Goal: Complete application form

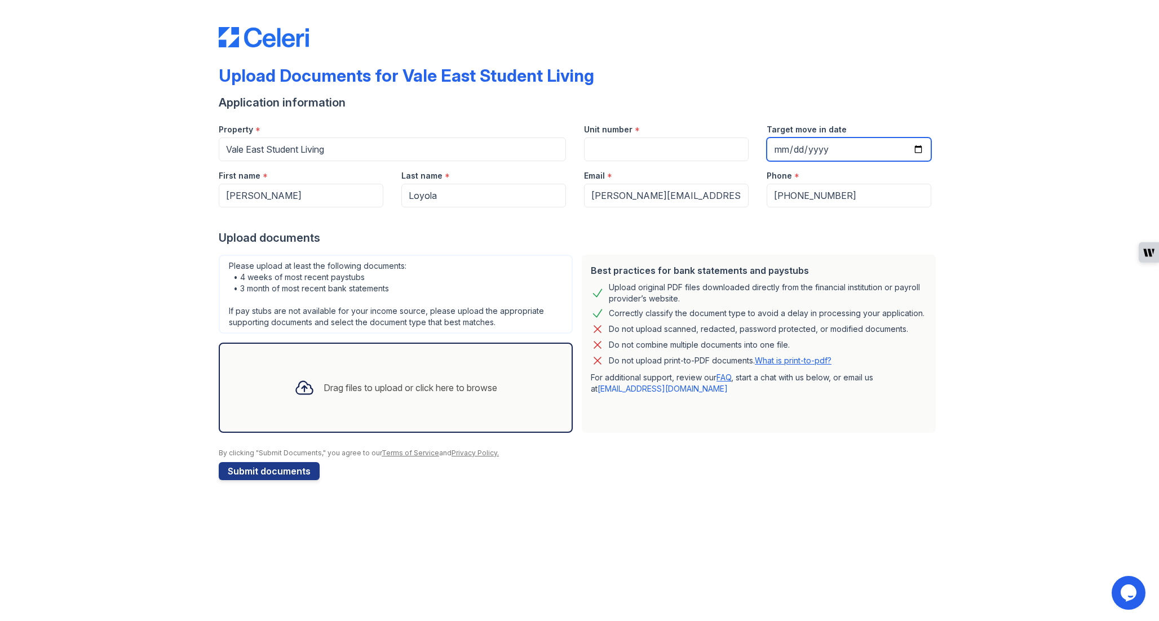
click at [835, 144] on input "Target move in date" at bounding box center [849, 150] width 165 height 24
click at [915, 151] on input "Target move in date" at bounding box center [849, 150] width 165 height 24
type input "[DATE]"
click at [375, 387] on div "Drag files to upload or click here to browse" at bounding box center [411, 388] width 174 height 14
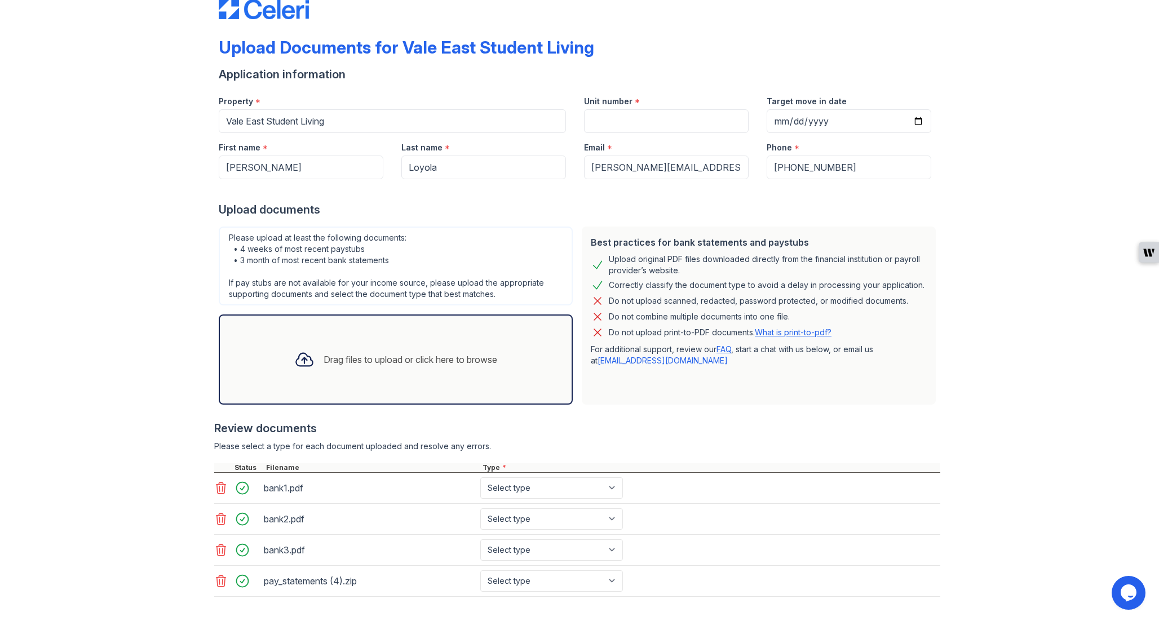
scroll to position [23, 0]
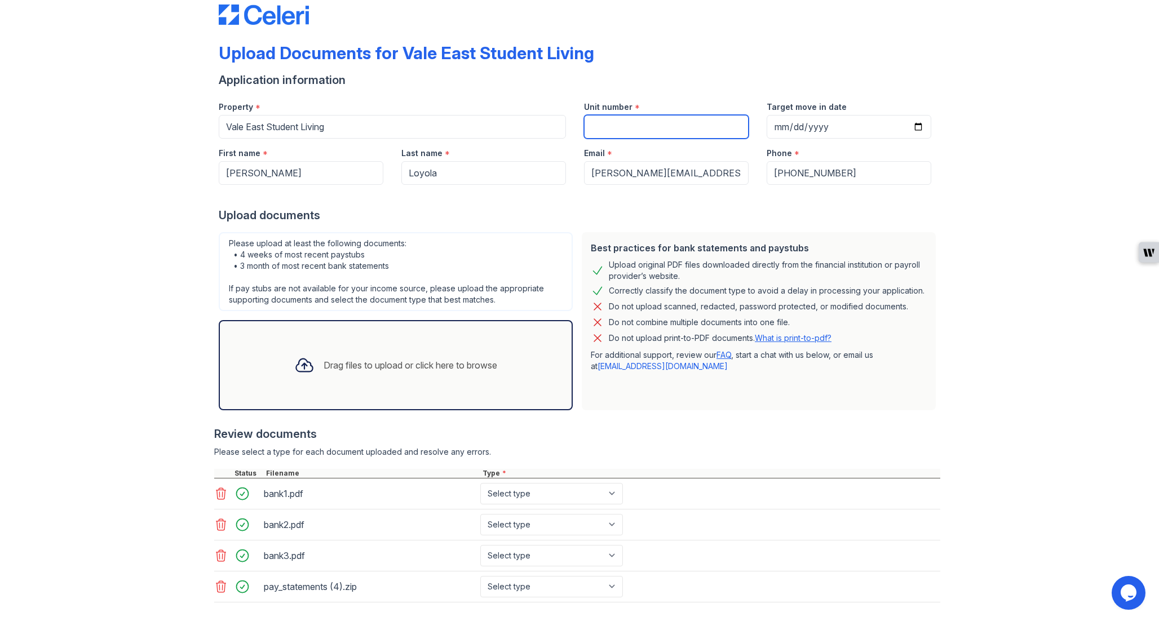
click at [643, 131] on input "Unit number" at bounding box center [666, 127] width 165 height 24
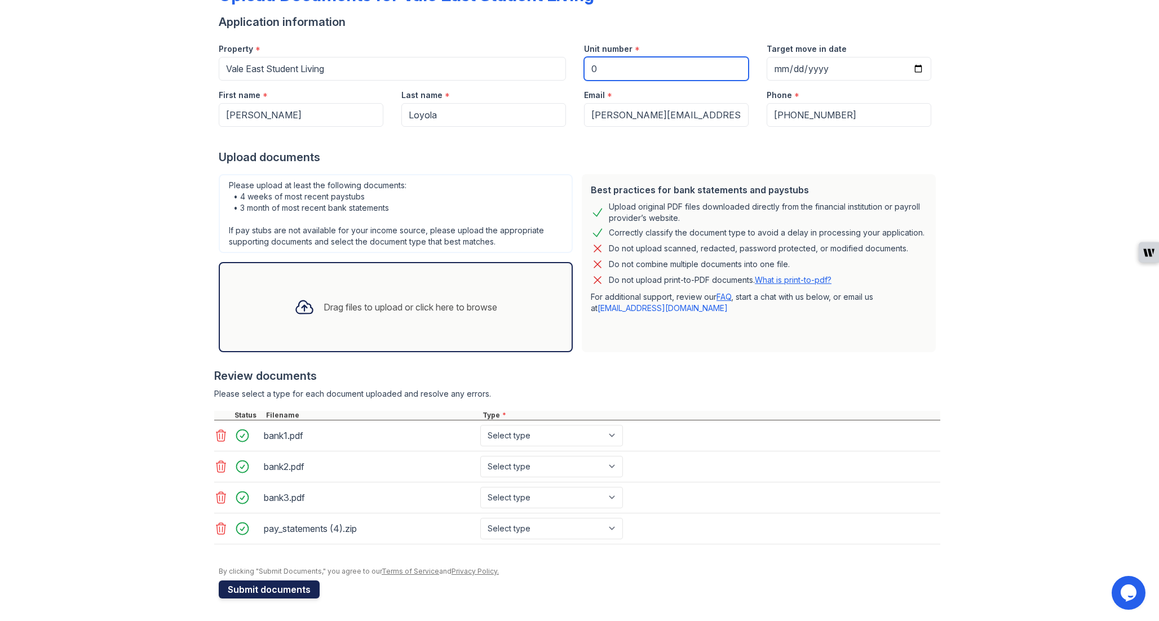
type input "0"
click at [290, 583] on button "Submit documents" at bounding box center [269, 590] width 101 height 18
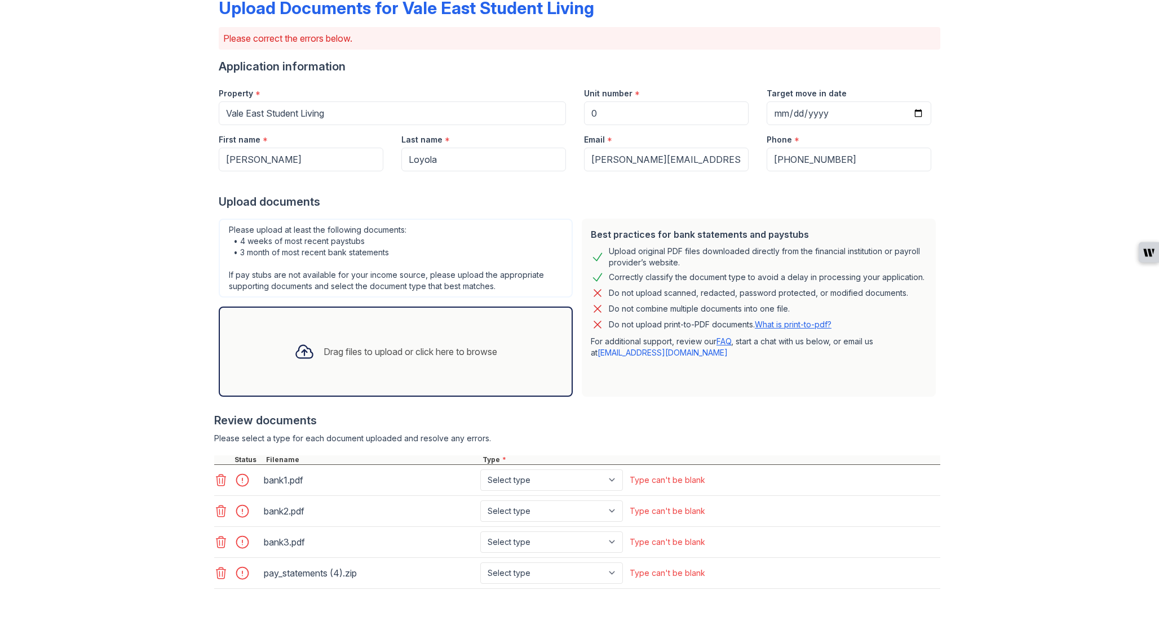
scroll to position [74, 0]
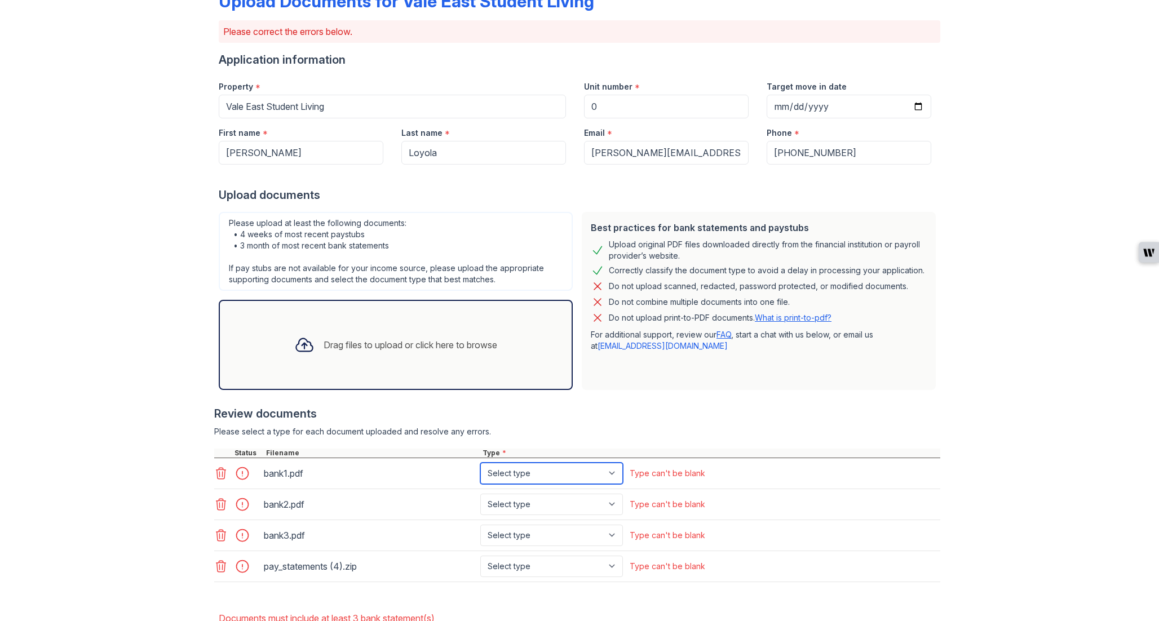
click at [549, 479] on select "Select type Paystub Bank Statement Offer Letter Tax Documents Benefit Award Let…" at bounding box center [551, 473] width 143 height 21
select select "bank_statement"
click at [480, 463] on select "Select type Paystub Bank Statement Offer Letter Tax Documents Benefit Award Let…" at bounding box center [551, 473] width 143 height 21
click at [534, 502] on select "Select type Paystub Bank Statement Offer Letter Tax Documents Benefit Award Let…" at bounding box center [551, 504] width 143 height 21
select select "bank_statement"
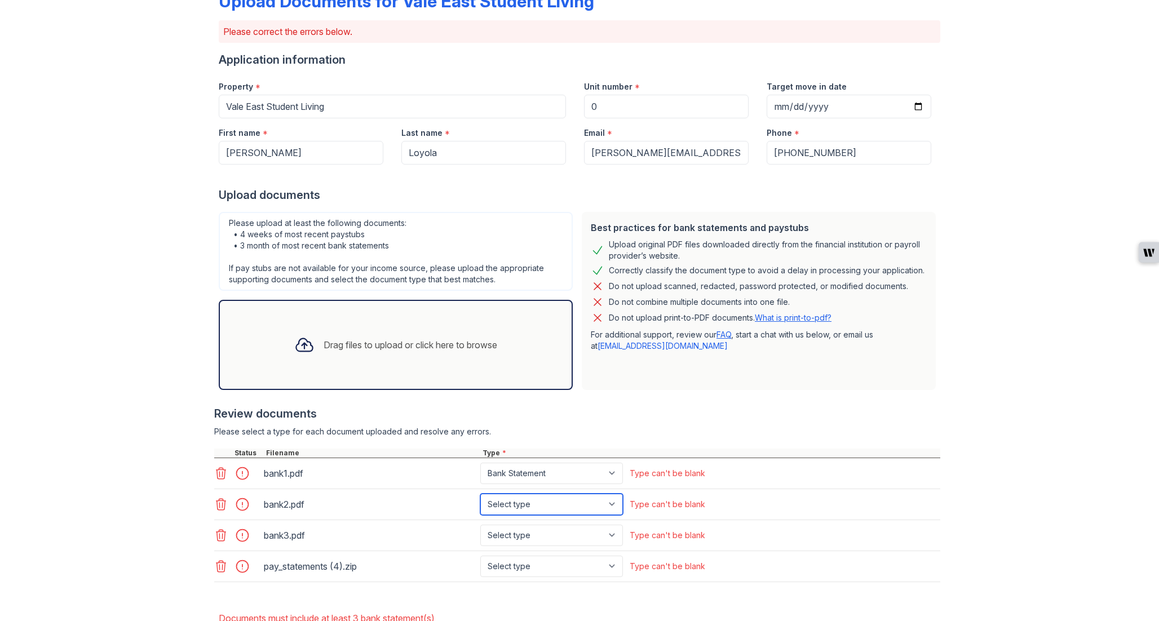
click at [480, 494] on select "Select type Paystub Bank Statement Offer Letter Tax Documents Benefit Award Let…" at bounding box center [551, 504] width 143 height 21
click at [517, 536] on select "Select type Paystub Bank Statement Offer Letter Tax Documents Benefit Award Let…" at bounding box center [551, 535] width 143 height 21
select select "bank_statement"
click at [480, 525] on select "Select type Paystub Bank Statement Offer Letter Tax Documents Benefit Award Let…" at bounding box center [551, 535] width 143 height 21
click at [523, 568] on select "Select type Paystub Bank Statement Offer Letter Tax Documents Benefit Award Let…" at bounding box center [551, 566] width 143 height 21
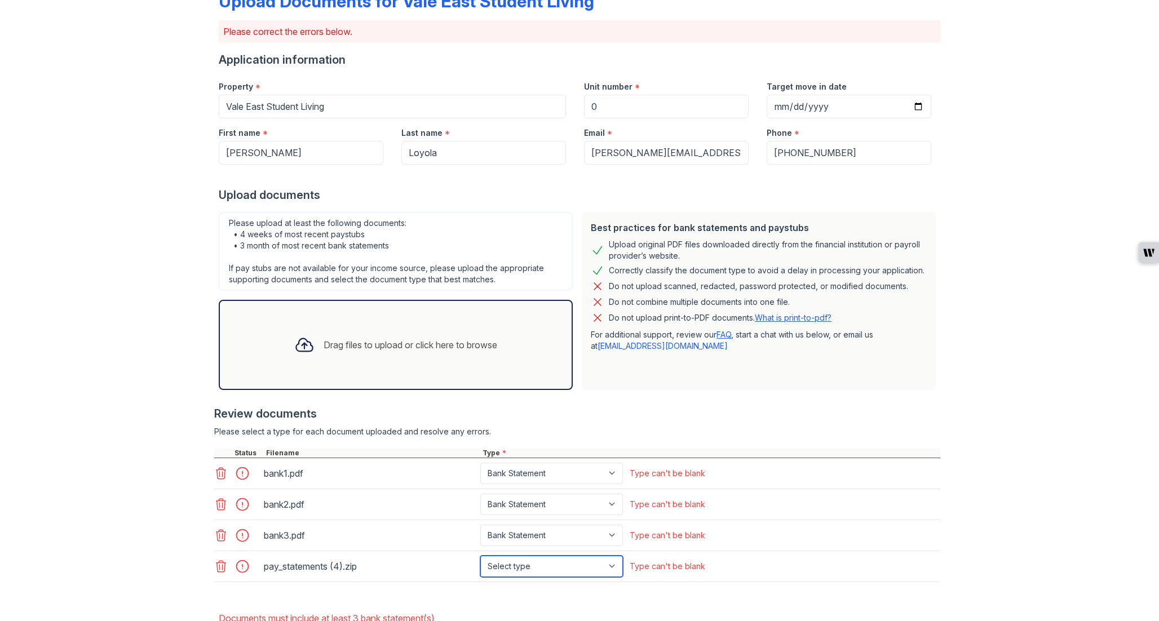
select select "paystub"
click at [480, 556] on select "Select type Paystub Bank Statement Offer Letter Tax Documents Benefit Award Let…" at bounding box center [551, 566] width 143 height 21
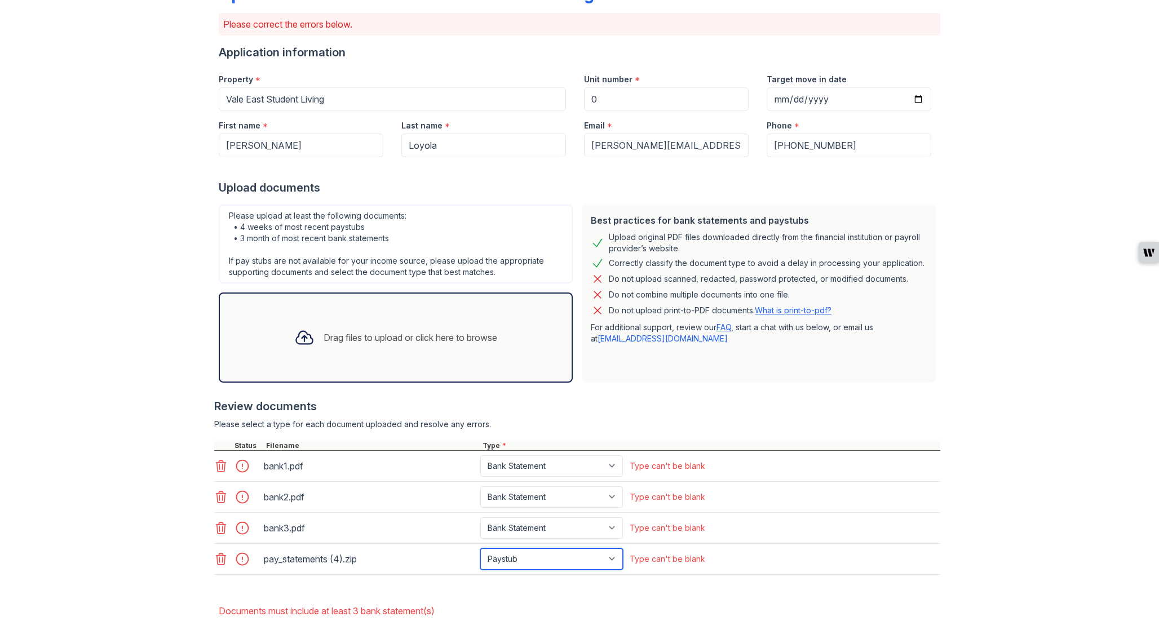
scroll to position [148, 0]
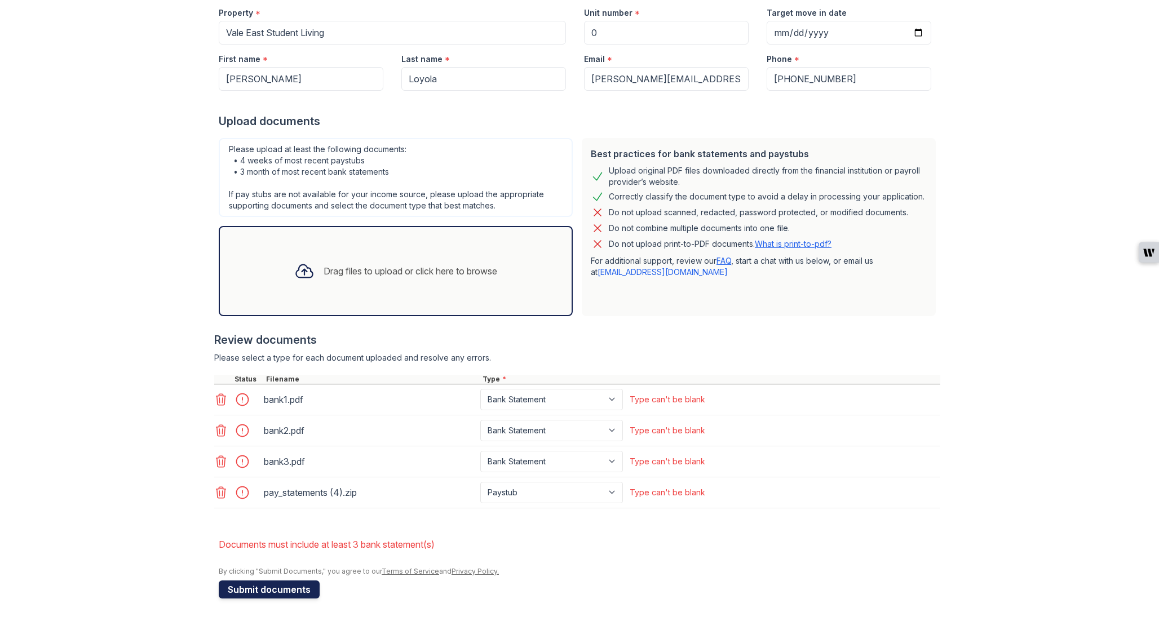
click at [284, 590] on button "Submit documents" at bounding box center [269, 590] width 101 height 18
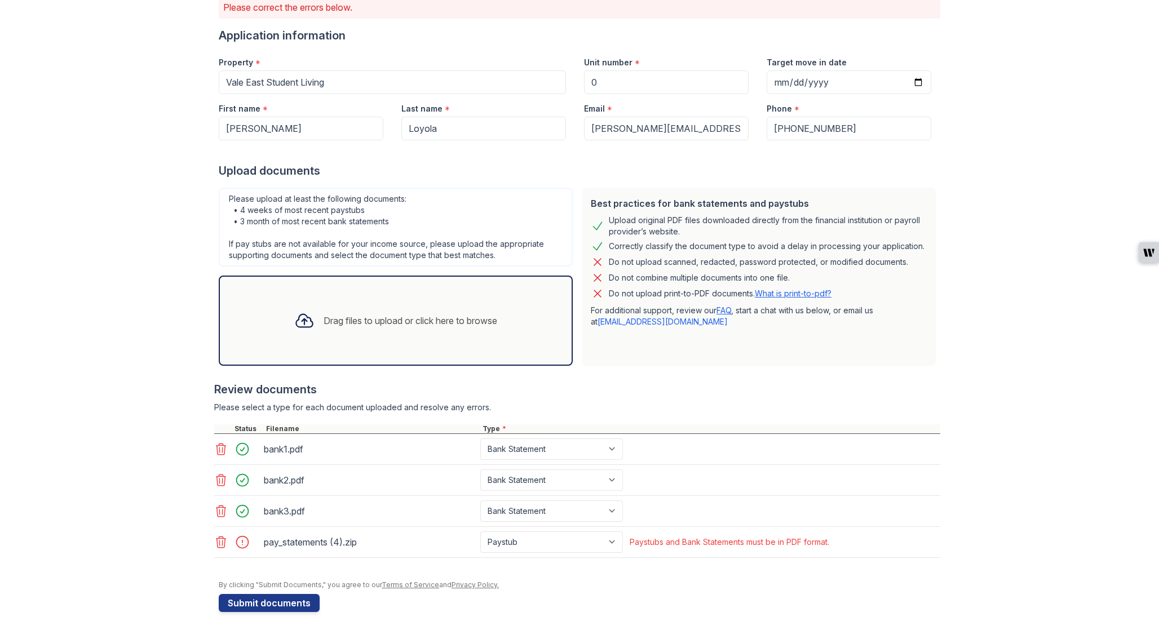
scroll to position [112, 0]
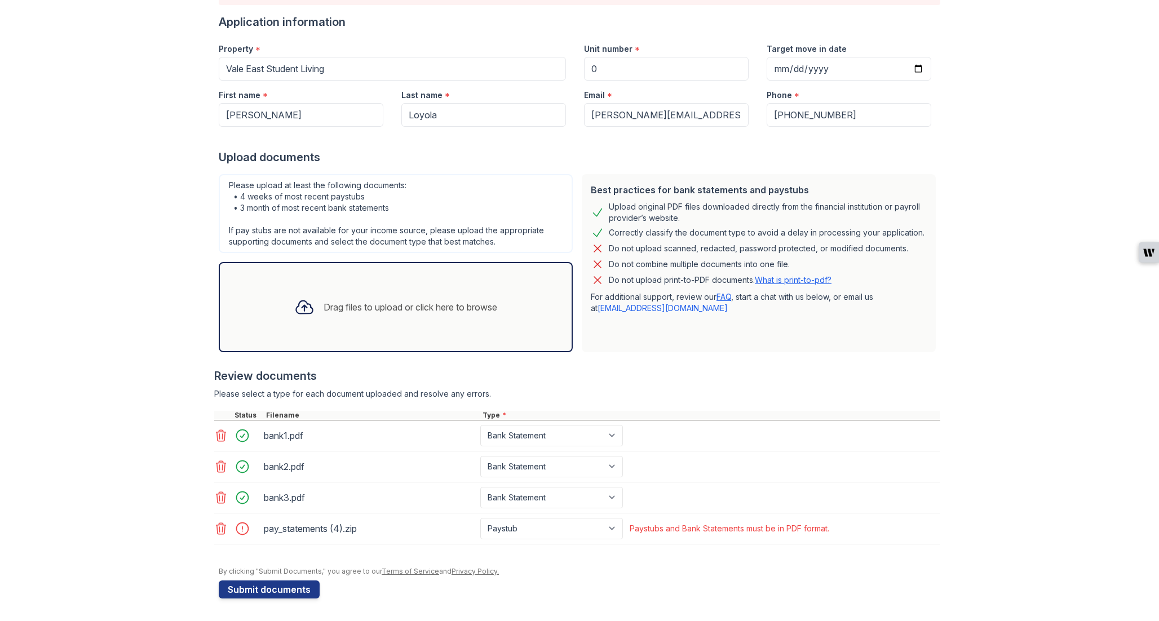
click at [223, 528] on icon at bounding box center [221, 529] width 14 height 14
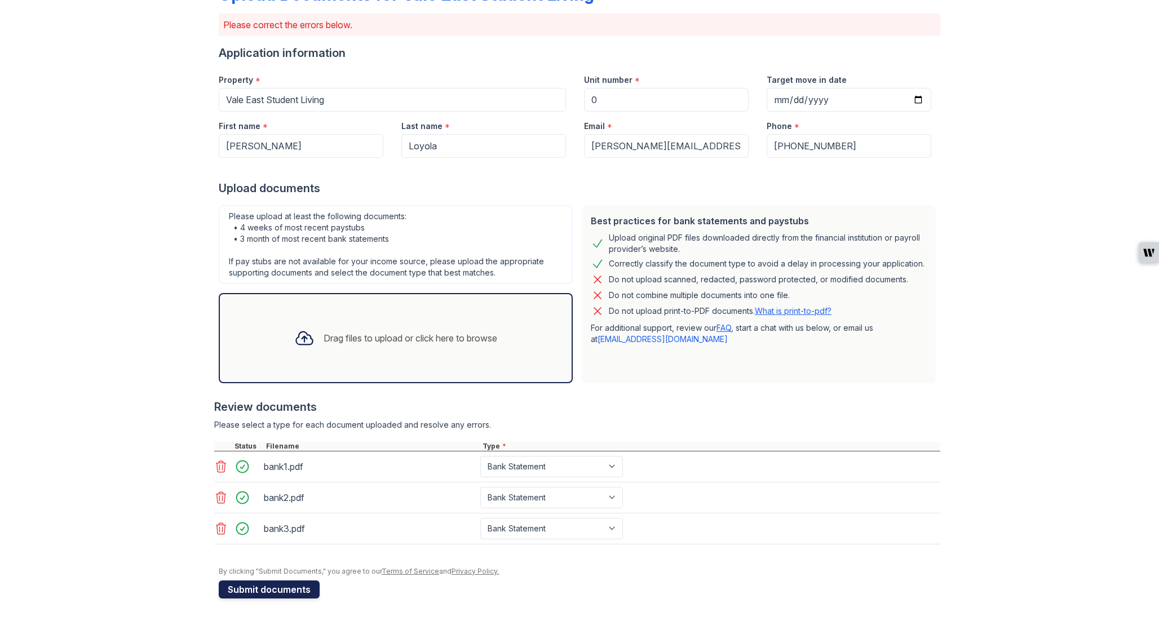
click at [277, 587] on button "Submit documents" at bounding box center [269, 590] width 101 height 18
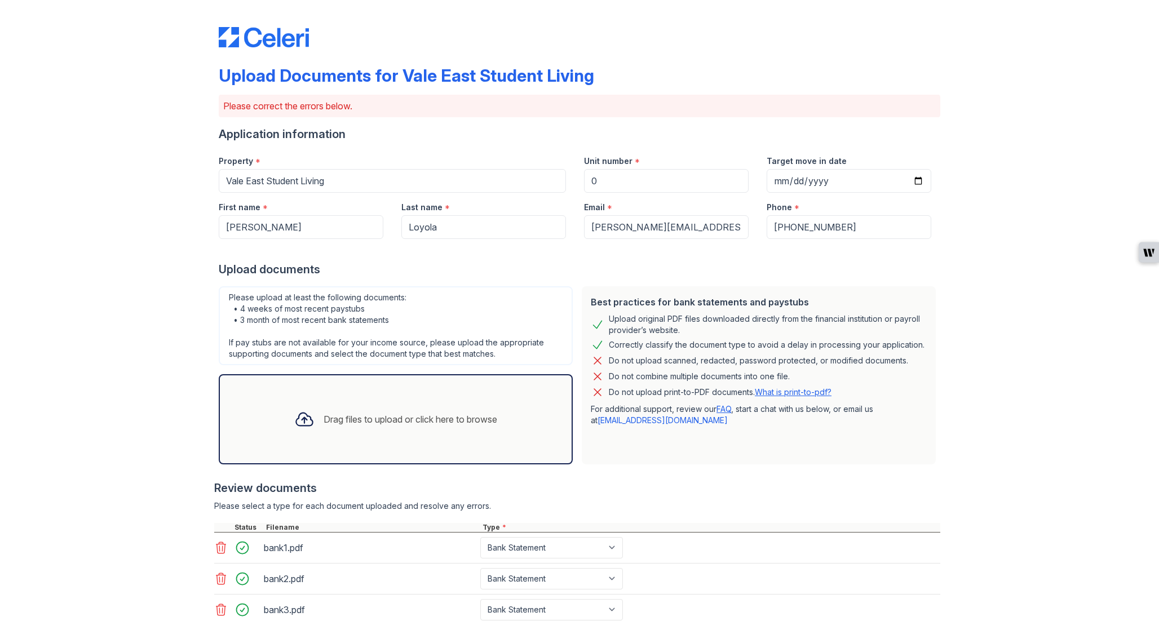
click at [300, 445] on div "Drag files to upload or click here to browse" at bounding box center [396, 419] width 354 height 90
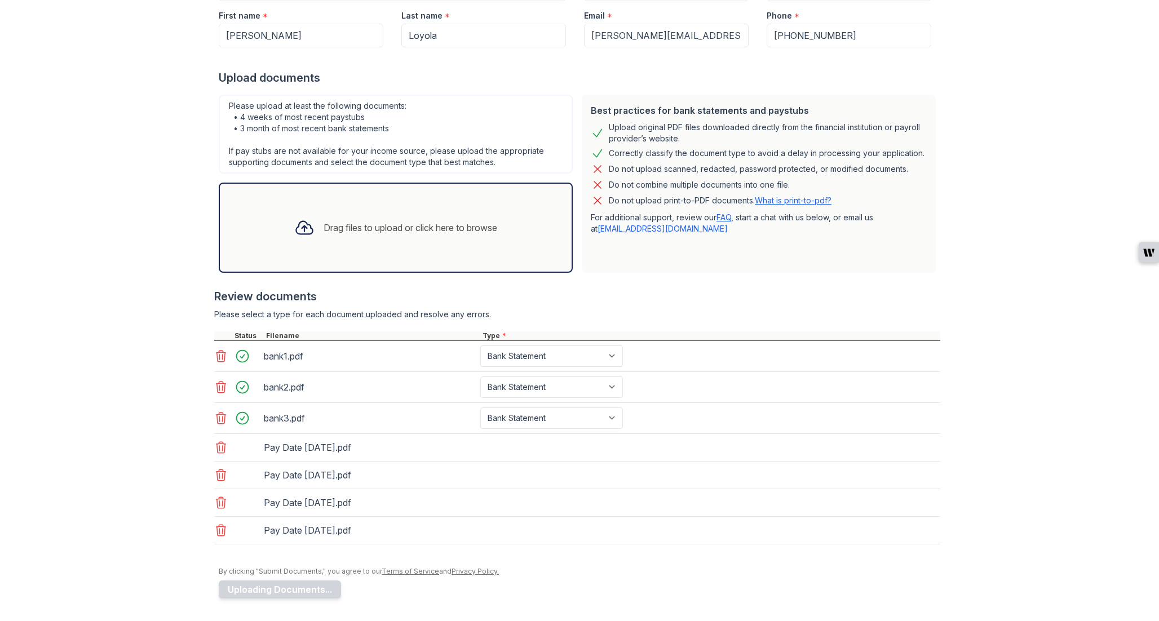
scroll to position [205, 0]
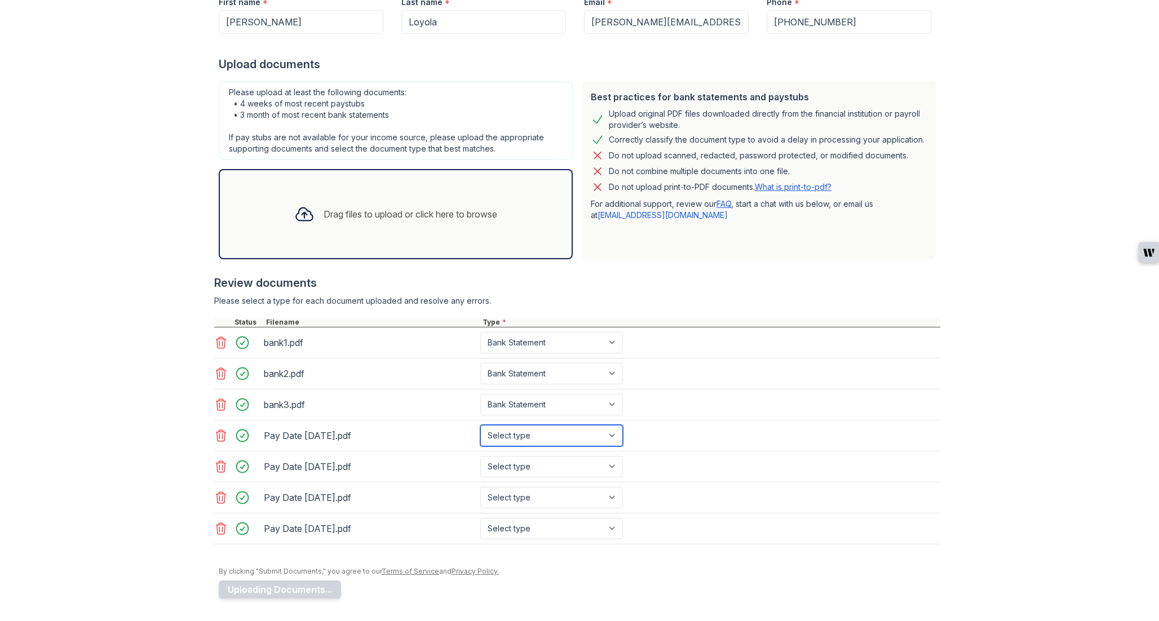
click at [541, 441] on select "Select type Paystub Bank Statement Offer Letter Tax Documents Benefit Award Let…" at bounding box center [551, 435] width 143 height 21
select select "paystub"
click at [480, 425] on select "Select type Paystub Bank Statement Offer Letter Tax Documents Benefit Award Let…" at bounding box center [551, 435] width 143 height 21
click at [537, 463] on select "Select type Paystub Bank Statement Offer Letter Tax Documents Benefit Award Let…" at bounding box center [551, 466] width 143 height 21
select select "paystub"
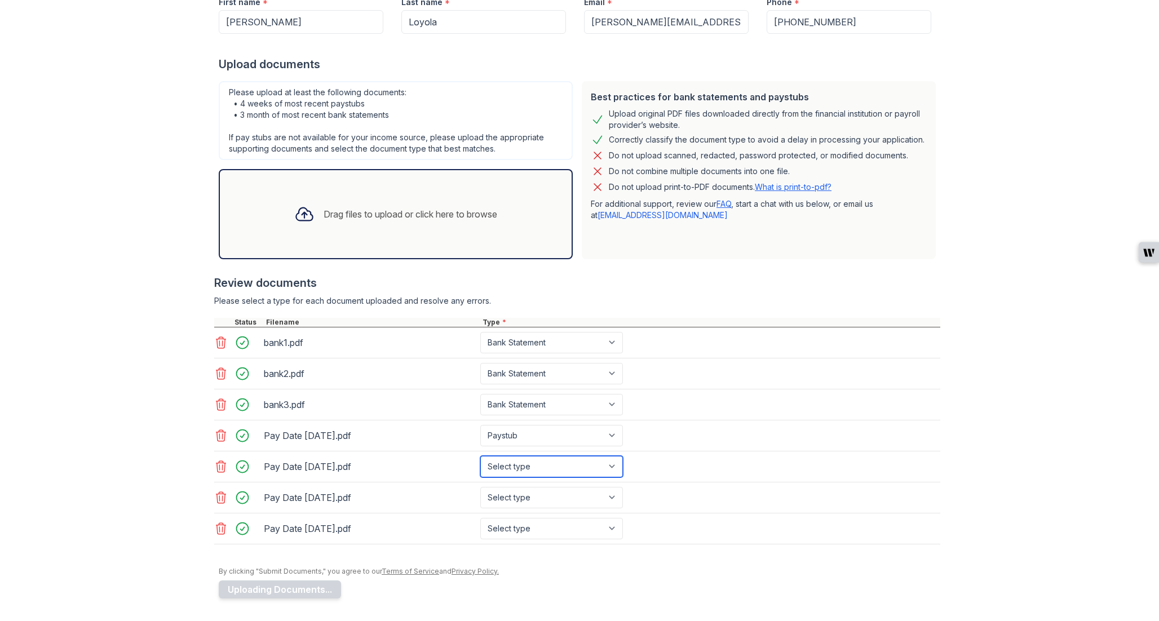
click at [480, 456] on select "Select type Paystub Bank Statement Offer Letter Tax Documents Benefit Award Let…" at bounding box center [551, 466] width 143 height 21
click at [536, 486] on div "Pay Date [DATE].pdf Select type Paystub Bank Statement Offer Letter Tax Documen…" at bounding box center [577, 498] width 726 height 31
click at [536, 493] on select "Select type Paystub Bank Statement Offer Letter Tax Documents Benefit Award Let…" at bounding box center [551, 497] width 143 height 21
select select "paystub"
click at [480, 487] on select "Select type Paystub Bank Statement Offer Letter Tax Documents Benefit Award Let…" at bounding box center [551, 497] width 143 height 21
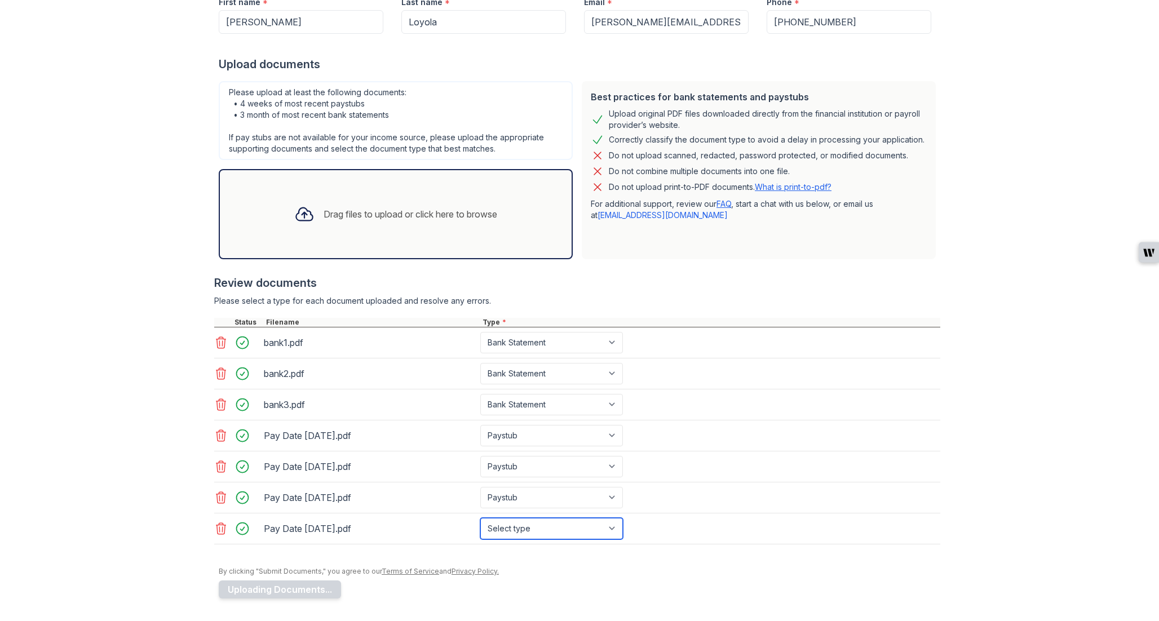
click at [528, 530] on select "Select type Paystub Bank Statement Offer Letter Tax Documents Benefit Award Let…" at bounding box center [551, 528] width 143 height 21
select select "paystub"
click at [480, 518] on select "Select type Paystub Bank Statement Offer Letter Tax Documents Benefit Award Let…" at bounding box center [551, 528] width 143 height 21
click at [390, 551] on div at bounding box center [577, 550] width 726 height 11
click at [354, 557] on div at bounding box center [580, 561] width 722 height 11
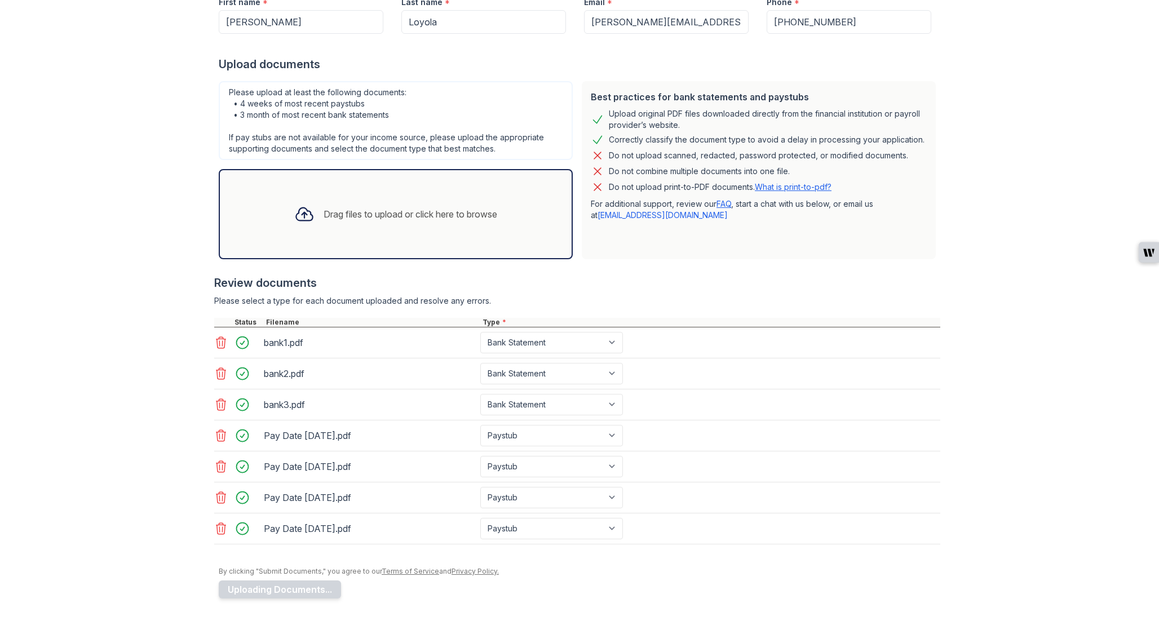
drag, startPoint x: 266, startPoint y: 436, endPoint x: 365, endPoint y: 532, distance: 137.5
click at [365, 532] on div "bank1.pdf Paystub Bank Statement Offer Letter Tax Documents Benefit Award Lette…" at bounding box center [577, 436] width 726 height 217
